Goal: Use online tool/utility: Use online tool/utility

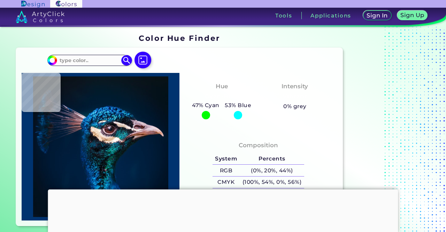
scroll to position [105, 0]
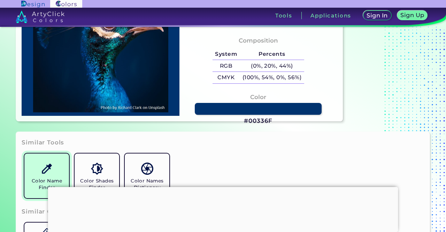
click at [40, 159] on link "Color Name Finder" at bounding box center [47, 176] width 50 height 50
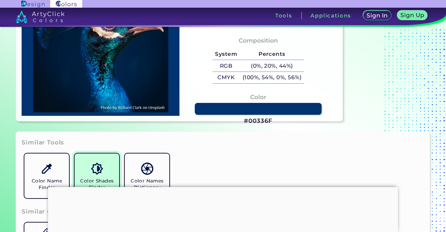
click at [96, 164] on img at bounding box center [97, 169] width 12 height 12
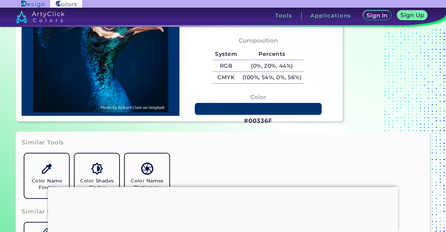
scroll to position [0, 0]
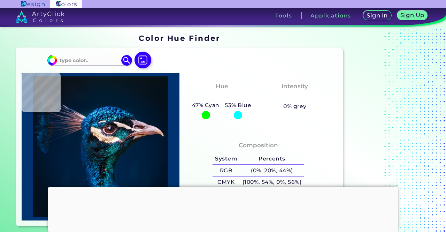
type input "#001832"
type input "#72483e"
type input "#72483E"
type input "#c48e86"
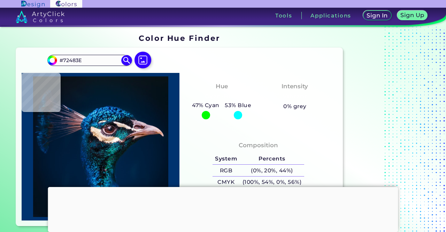
type input "#C48E86"
type input "#d7c0ce"
type input "#D7C0CE"
type input "#011b32"
type input "#011B32"
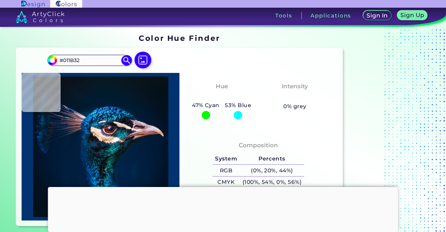
type input "#001a31"
type input "#001A31"
type input "#001a30"
type input "#001A30"
type input "#011a2e"
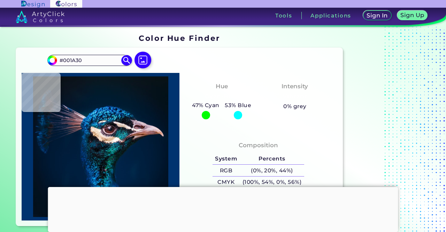
type input "#011A2E"
type input "#011a2d"
type input "#011A2D"
type input "#001a29"
type input "#001A29"
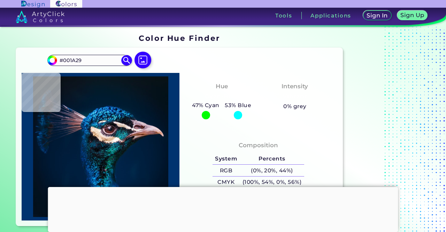
type input "#051829"
type input "#08131d"
type input "#08131D"
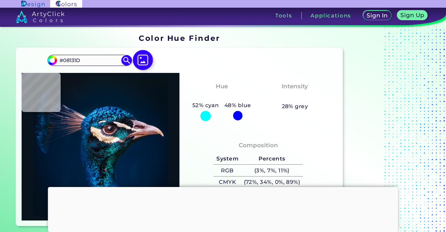
type input "#0a131a"
type input "#0A131A"
click at [148, 60] on img at bounding box center [143, 60] width 20 height 20
click at [0, 0] on input "file" at bounding box center [0, 0] width 0 height 0
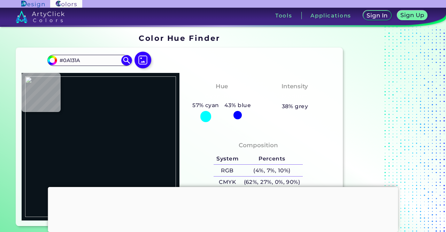
type input "#000000"
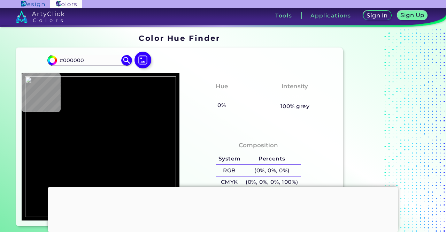
type input "#23a8e0"
type input "#23A8E0"
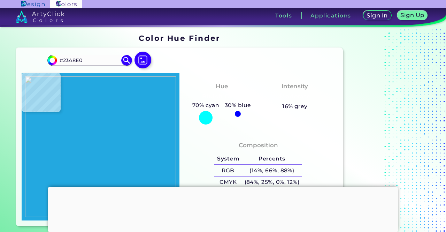
type input "#23a9e1"
type input "#23A9E1"
type input "#000000"
type input "#0e76bc"
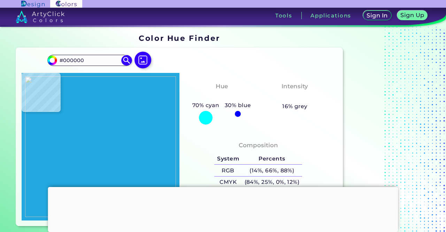
type input "#0E76BC"
type input "#1988ca"
type input "#1988CA"
type input "#23a8e0"
type input "#23A8E0"
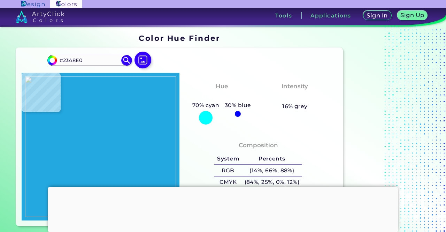
type input "#000000"
type input "#8bc540"
type input "#8BC540"
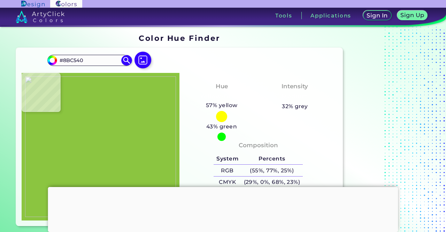
click at [85, 148] on img at bounding box center [100, 146] width 151 height 141
click at [176, 63] on div "#8bc540 #8BC540 Acadia ◉ Acid Green ◉ Aero Blue ◉ Alabaster ◉ Albescent White ◉…" at bounding box center [179, 137] width 327 height 178
click at [81, 60] on input "#8BC540" at bounding box center [89, 59] width 65 height 9
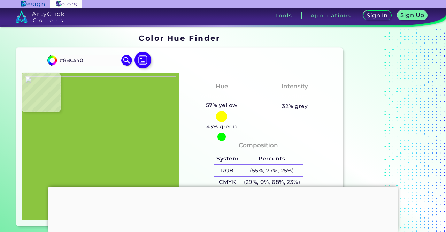
click at [193, 63] on div "#8bc540 #8BC540 Acadia ◉ Acid Green ◉ Aero Blue ◉ Alabaster ◉ Albescent White ◉…" at bounding box center [179, 137] width 327 height 178
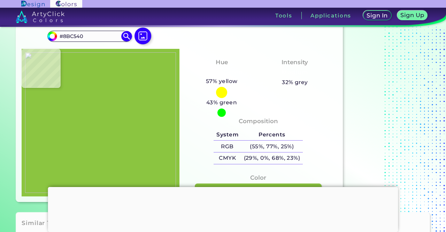
scroll to position [35, 0]
